Goal: Task Accomplishment & Management: Manage account settings

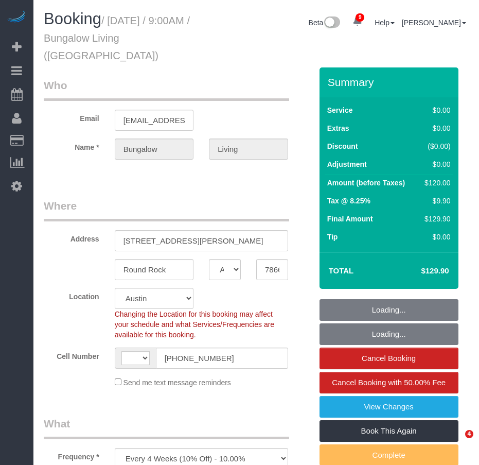
select select "[GEOGRAPHIC_DATA]"
select select "number:89"
select select "number:90"
select select "number:15"
select select "number:7"
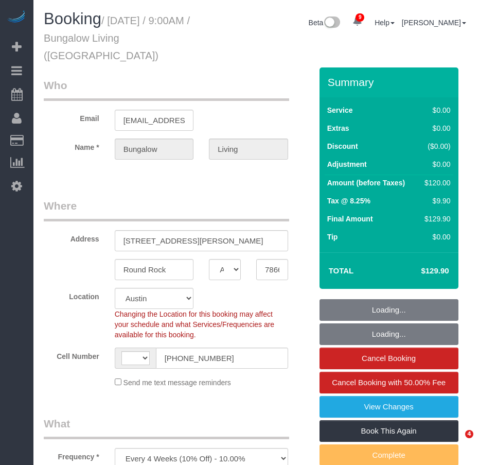
select select "object:584"
select select "string:[GEOGRAPHIC_DATA]"
select select "spot1"
select select "7"
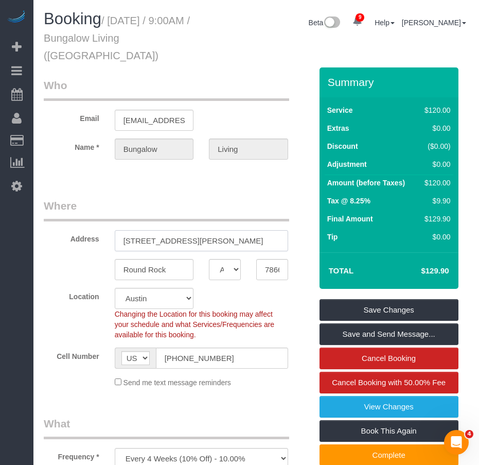
drag, startPoint x: 124, startPoint y: 225, endPoint x: 191, endPoint y: 225, distance: 67.4
click at [191, 230] on input "[STREET_ADDRESS][PERSON_NAME]" at bounding box center [201, 240] width 173 height 21
